Goal: Find specific page/section: Find specific page/section

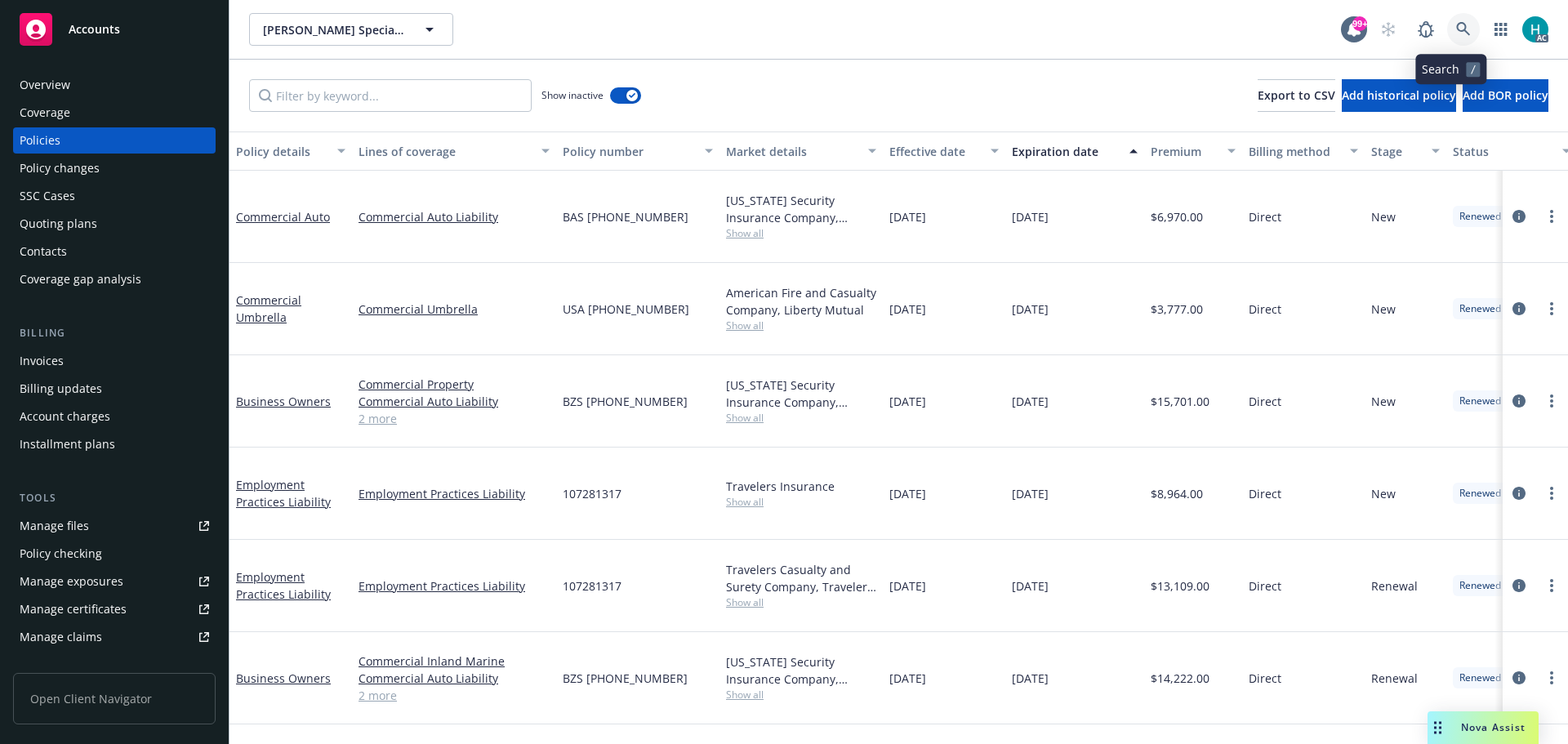
click at [1447, 24] on link at bounding box center [1463, 29] width 33 height 33
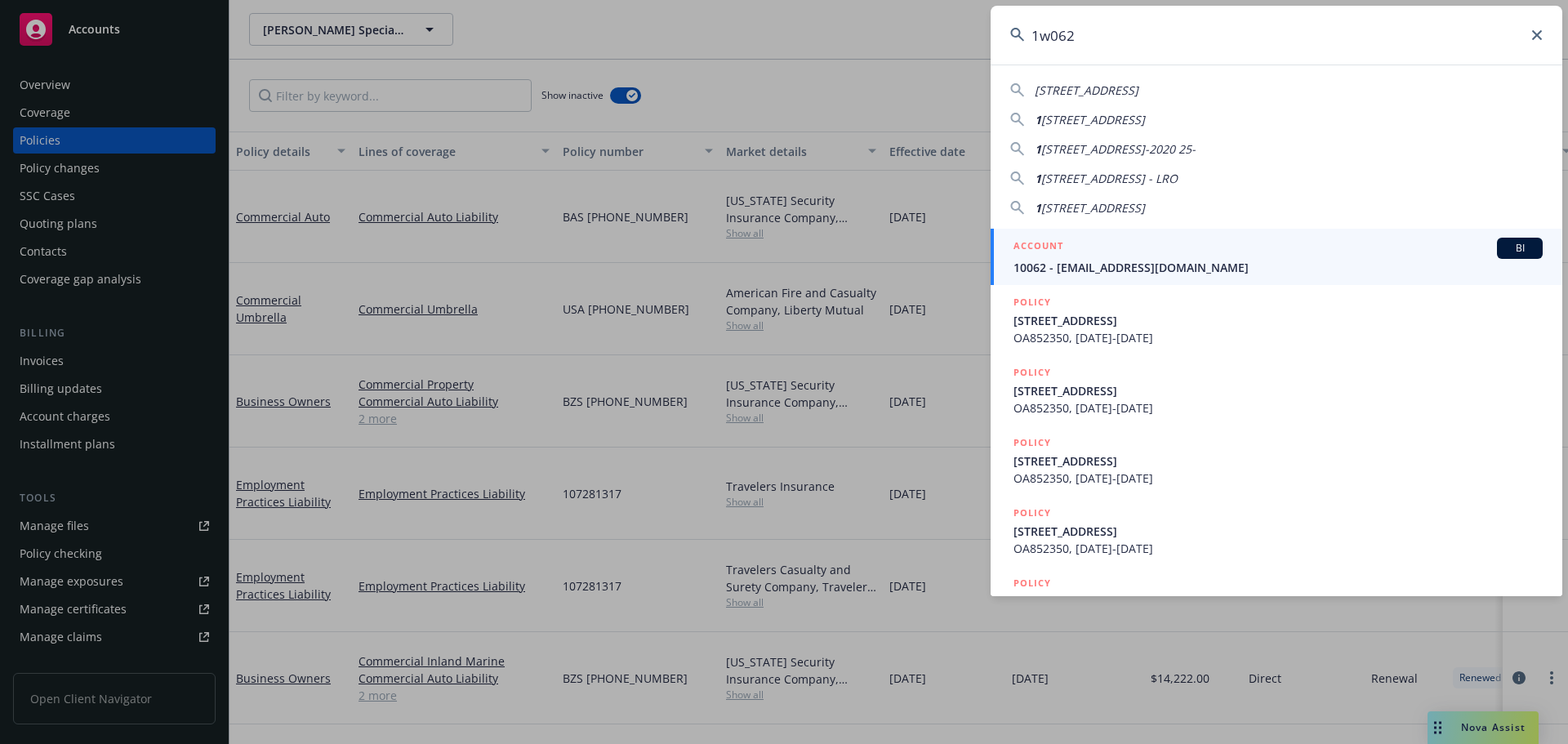
click at [1133, 42] on input "1w062" at bounding box center [1276, 36] width 572 height 59
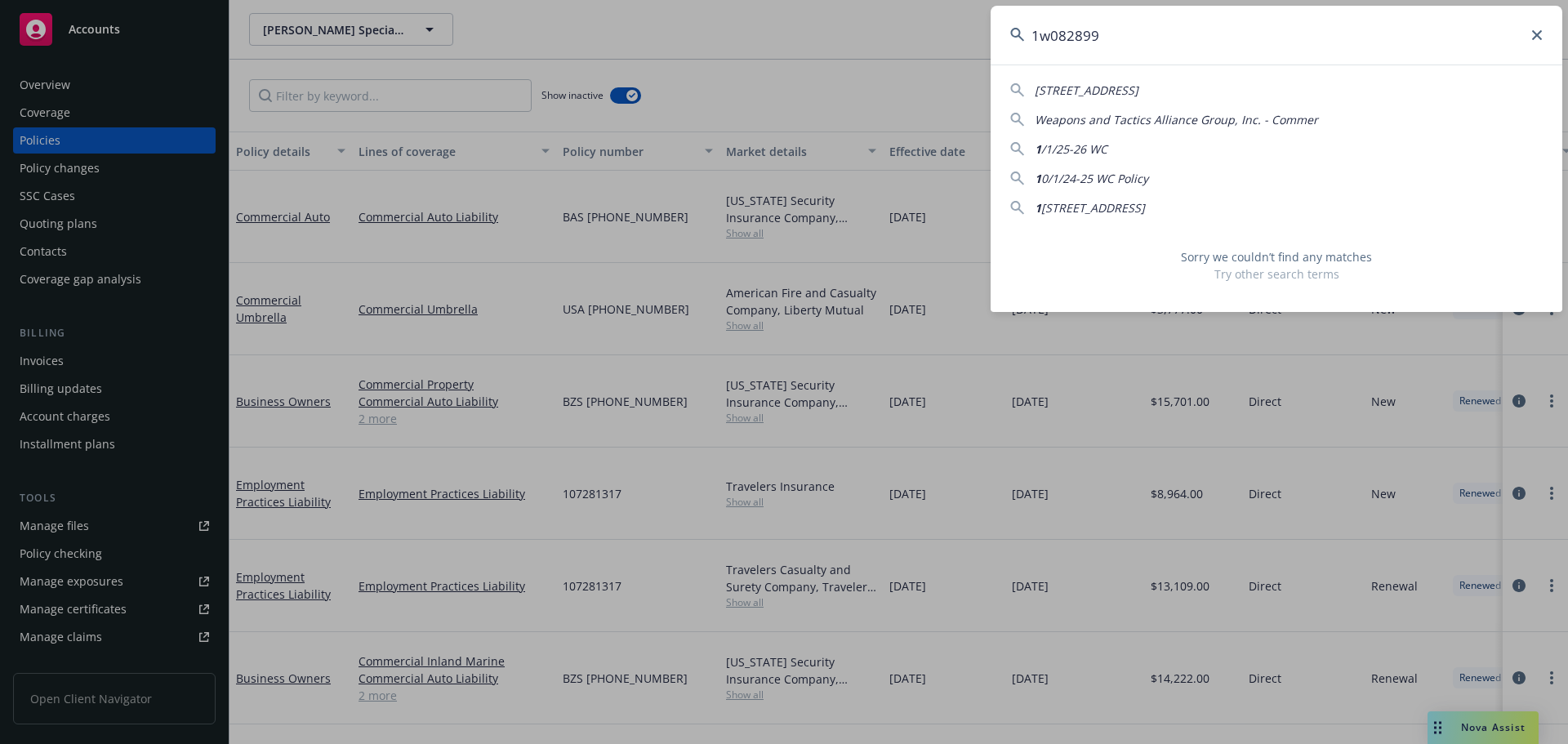
drag, startPoint x: 1125, startPoint y: 36, endPoint x: 1032, endPoint y: 33, distance: 93.0
click at [1032, 33] on input "1w082899" at bounding box center [1276, 36] width 572 height 59
type input "1w082899"
